Goal: Task Accomplishment & Management: Manage account settings

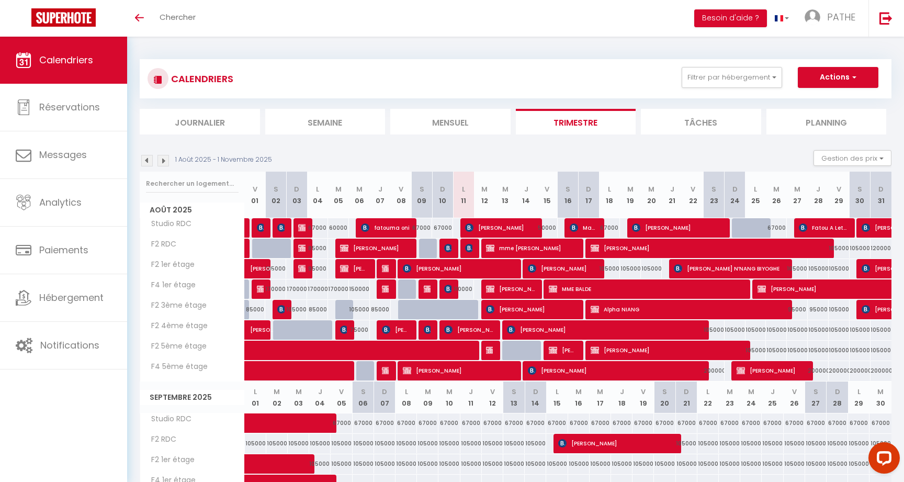
click at [584, 286] on span "MME BALDE" at bounding box center [646, 289] width 195 height 20
select select "OK"
select select "KO"
select select "0"
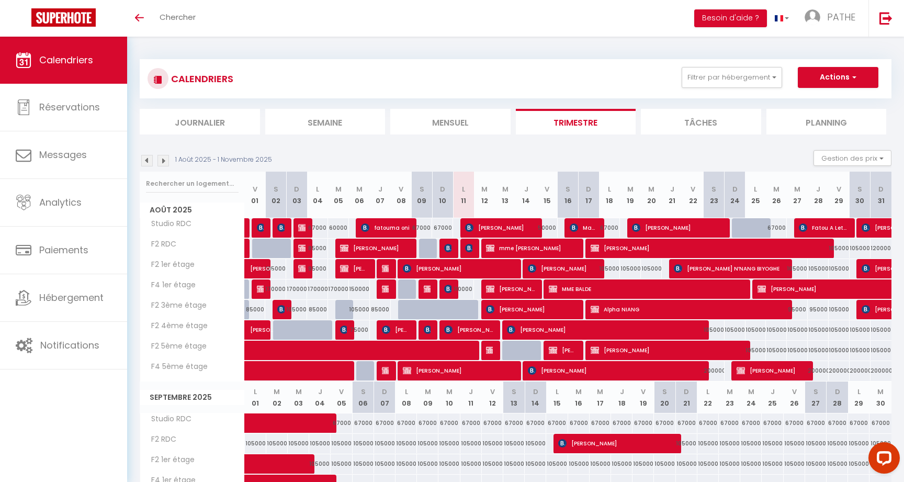
select select "1"
select select
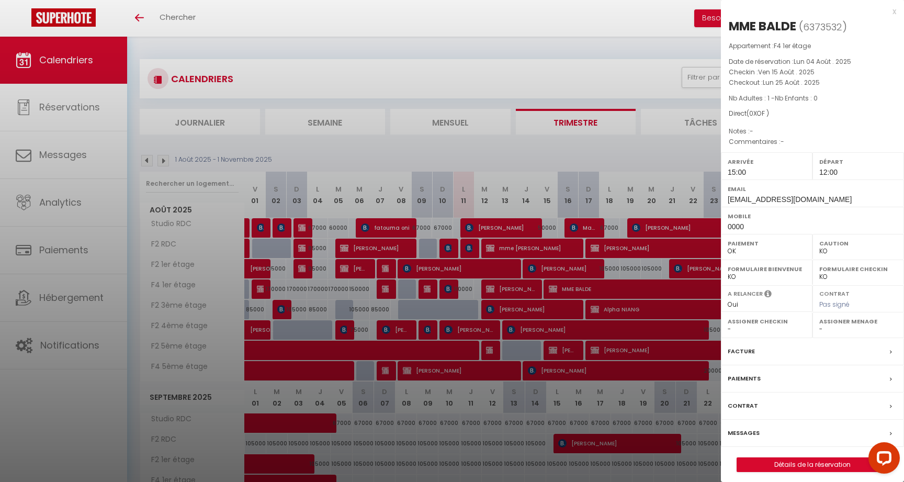
click at [894, 10] on div "x" at bounding box center [808, 11] width 175 height 13
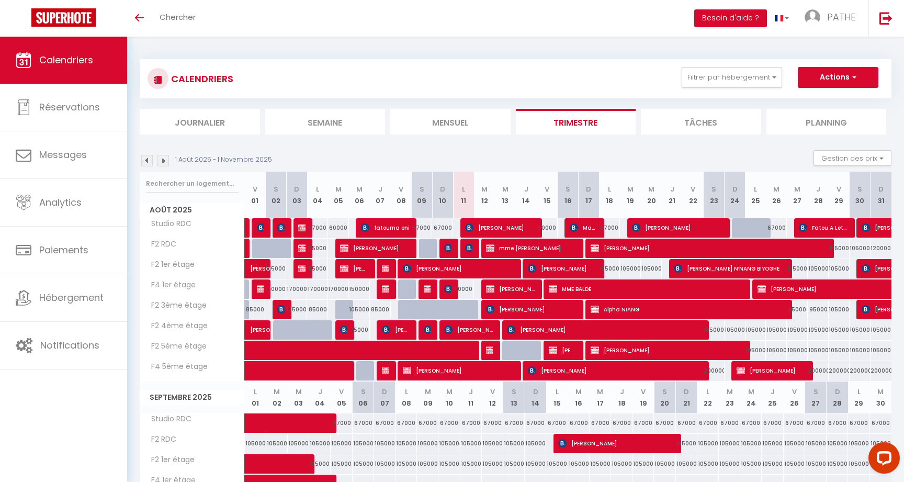
click at [560, 349] on span "[PERSON_NAME]" at bounding box center [563, 350] width 28 height 20
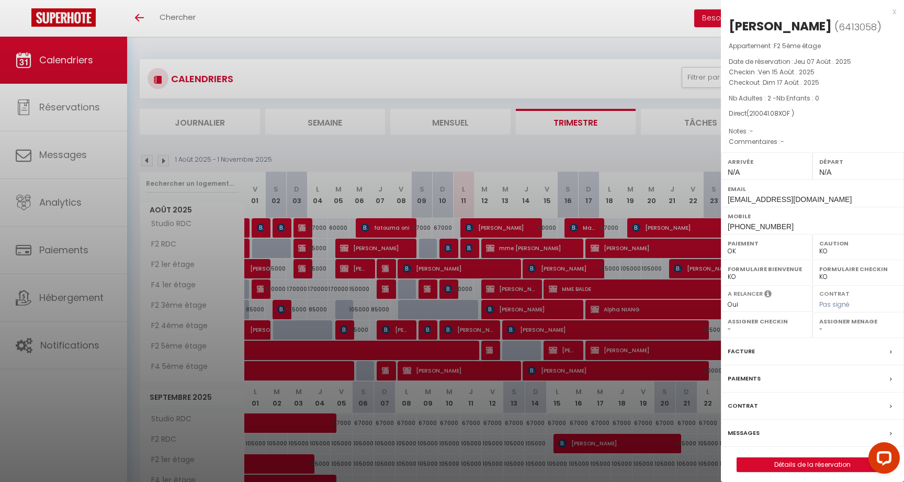
click at [560, 349] on div at bounding box center [452, 241] width 904 height 482
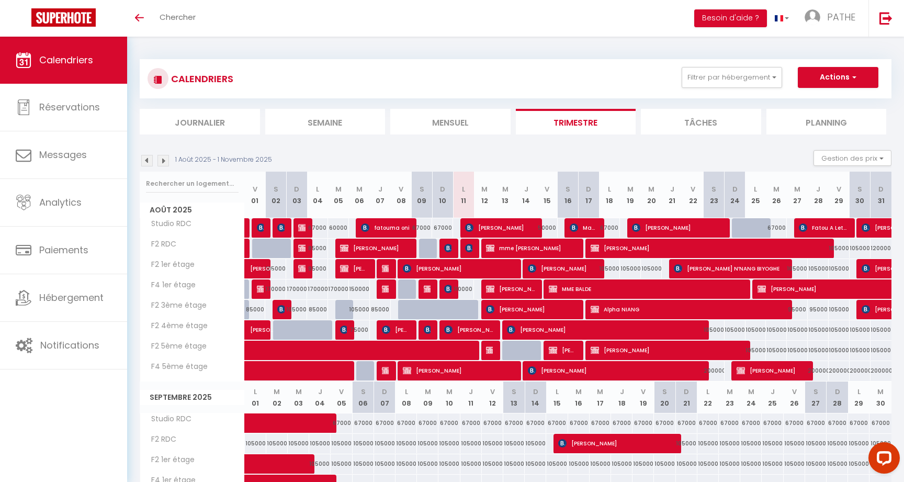
click at [564, 349] on span "[PERSON_NAME]" at bounding box center [563, 350] width 28 height 20
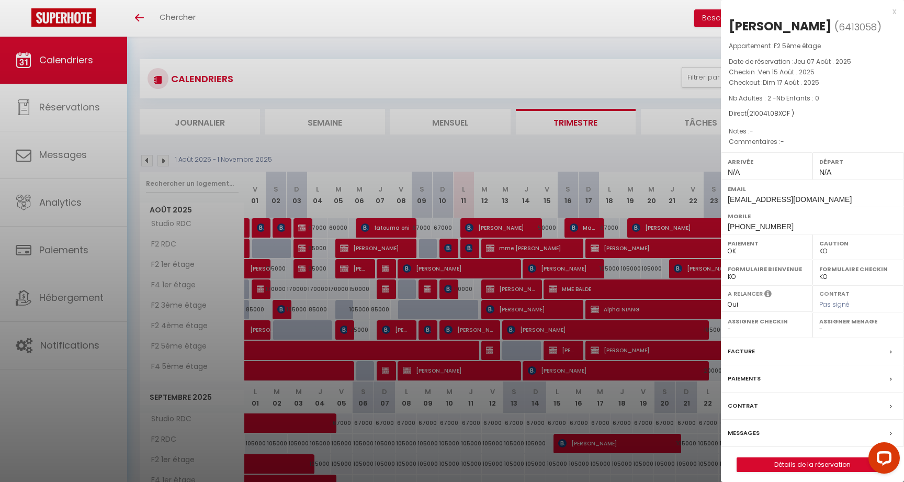
click at [893, 11] on div "x" at bounding box center [808, 11] width 175 height 13
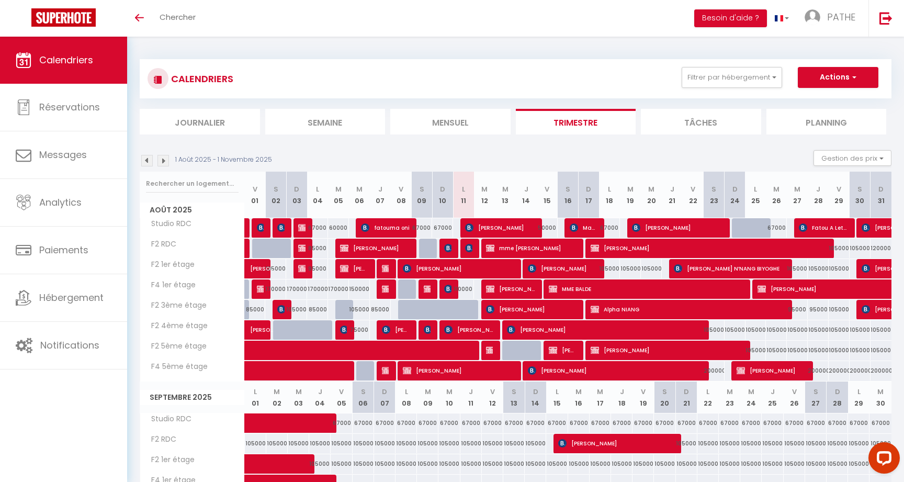
click at [492, 245] on img at bounding box center [490, 248] width 8 height 8
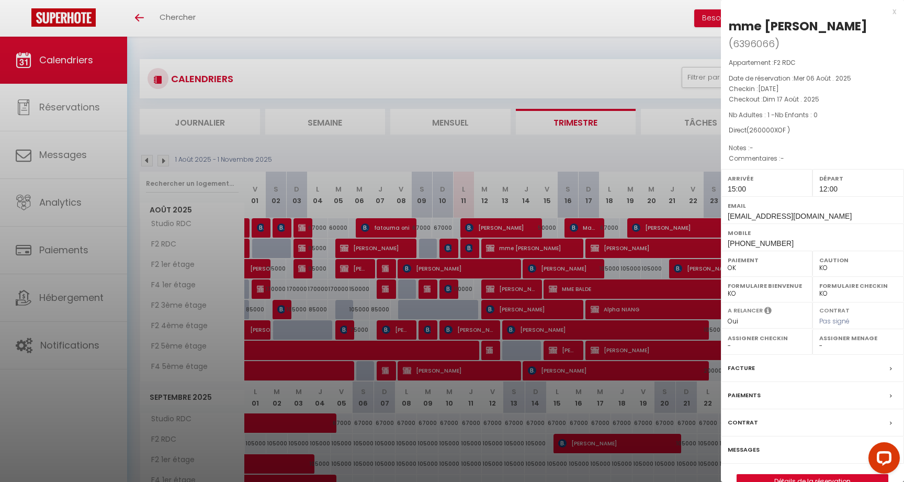
click at [895, 12] on div "x" at bounding box center [808, 11] width 175 height 13
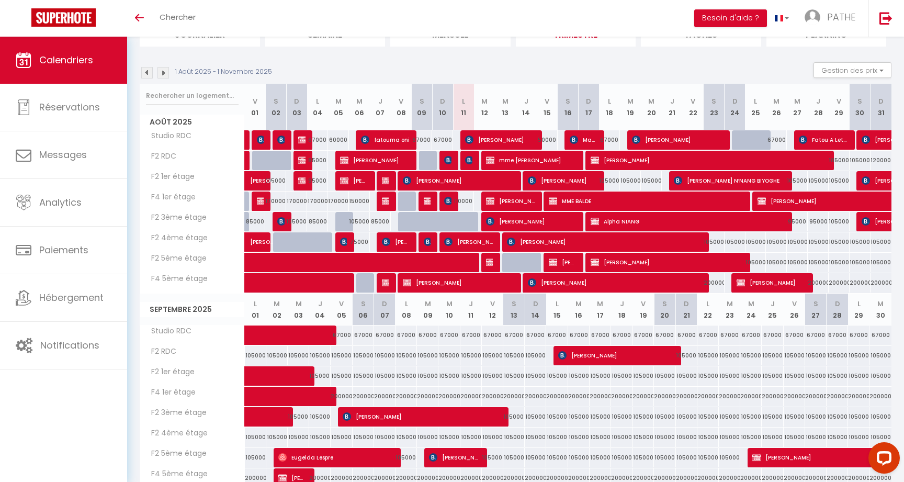
scroll to position [85, 0]
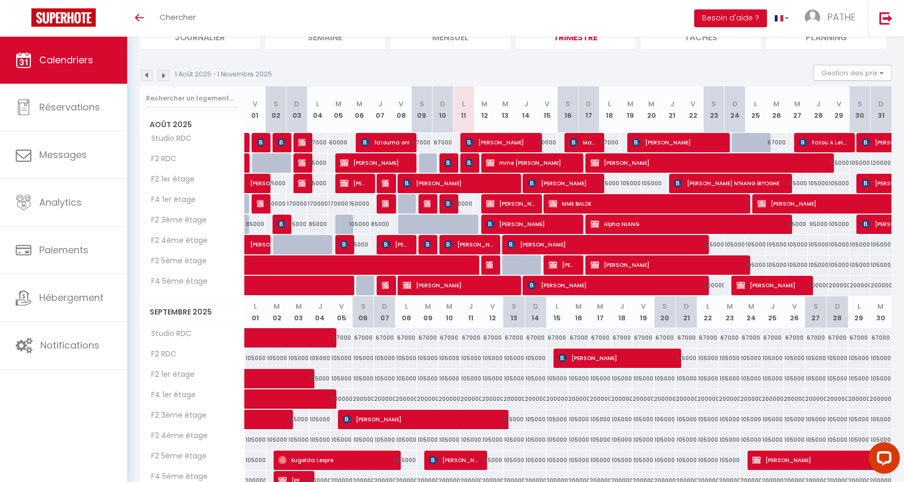
click at [468, 142] on img at bounding box center [469, 142] width 8 height 8
select select "KO"
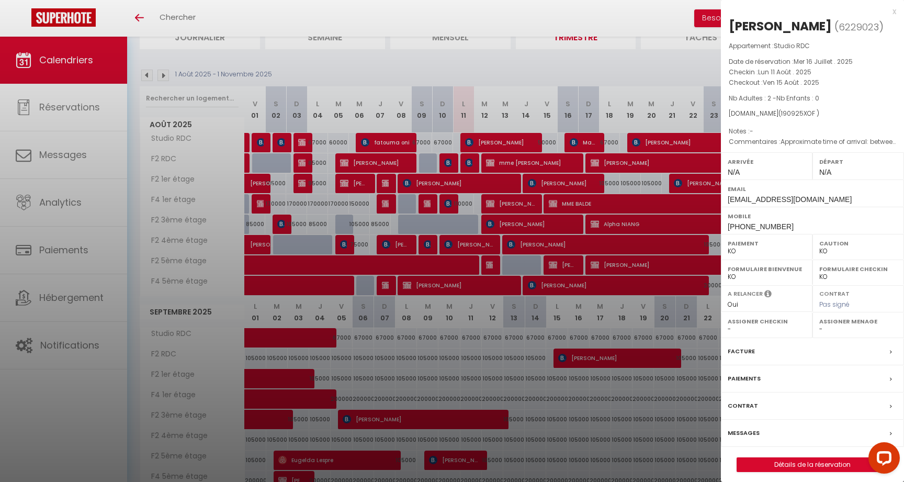
click at [892, 11] on div "x" at bounding box center [808, 11] width 175 height 13
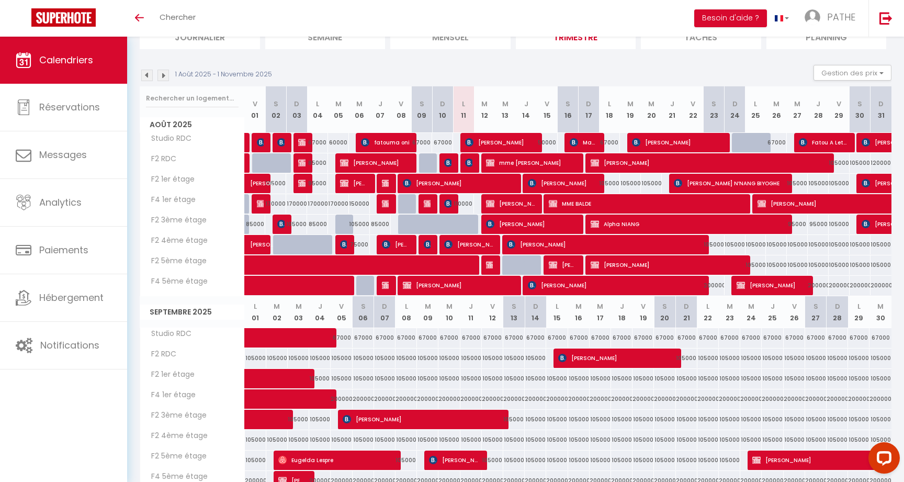
click at [466, 243] on span "[PERSON_NAME]" at bounding box center [468, 244] width 49 height 20
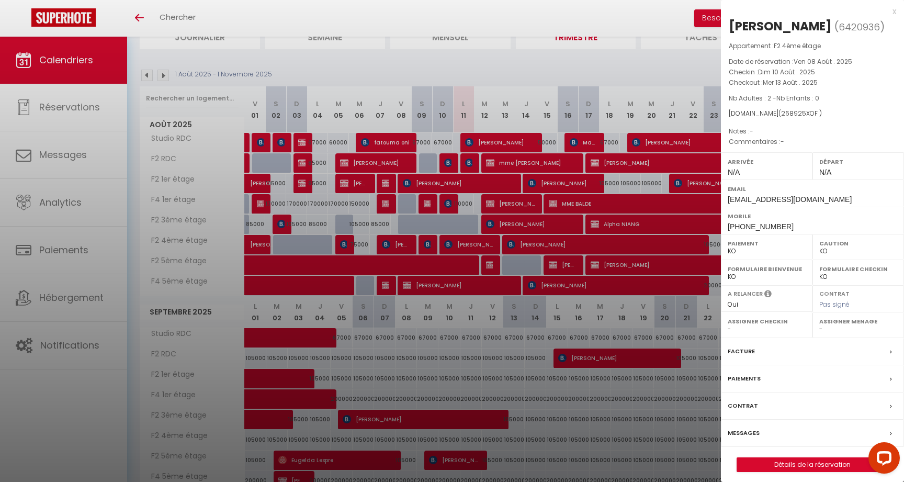
click at [893, 11] on div "x" at bounding box center [808, 11] width 175 height 13
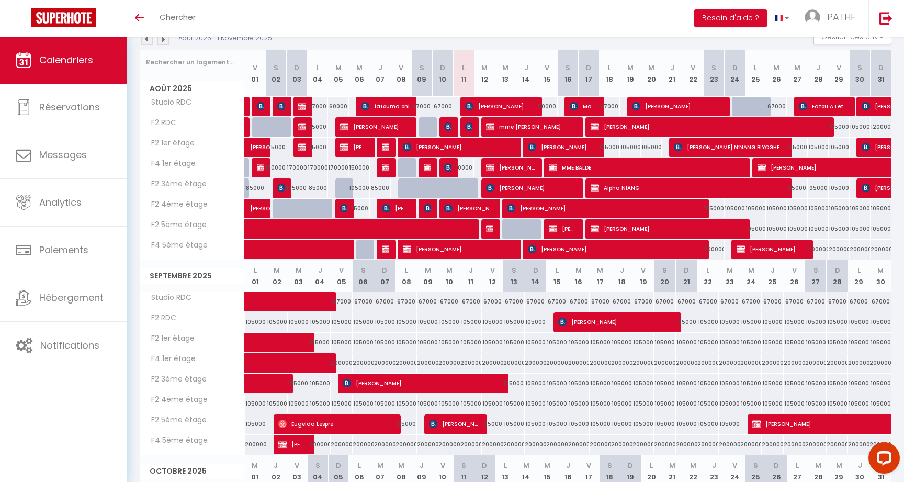
scroll to position [124, 0]
